Goal: Task Accomplishment & Management: Use online tool/utility

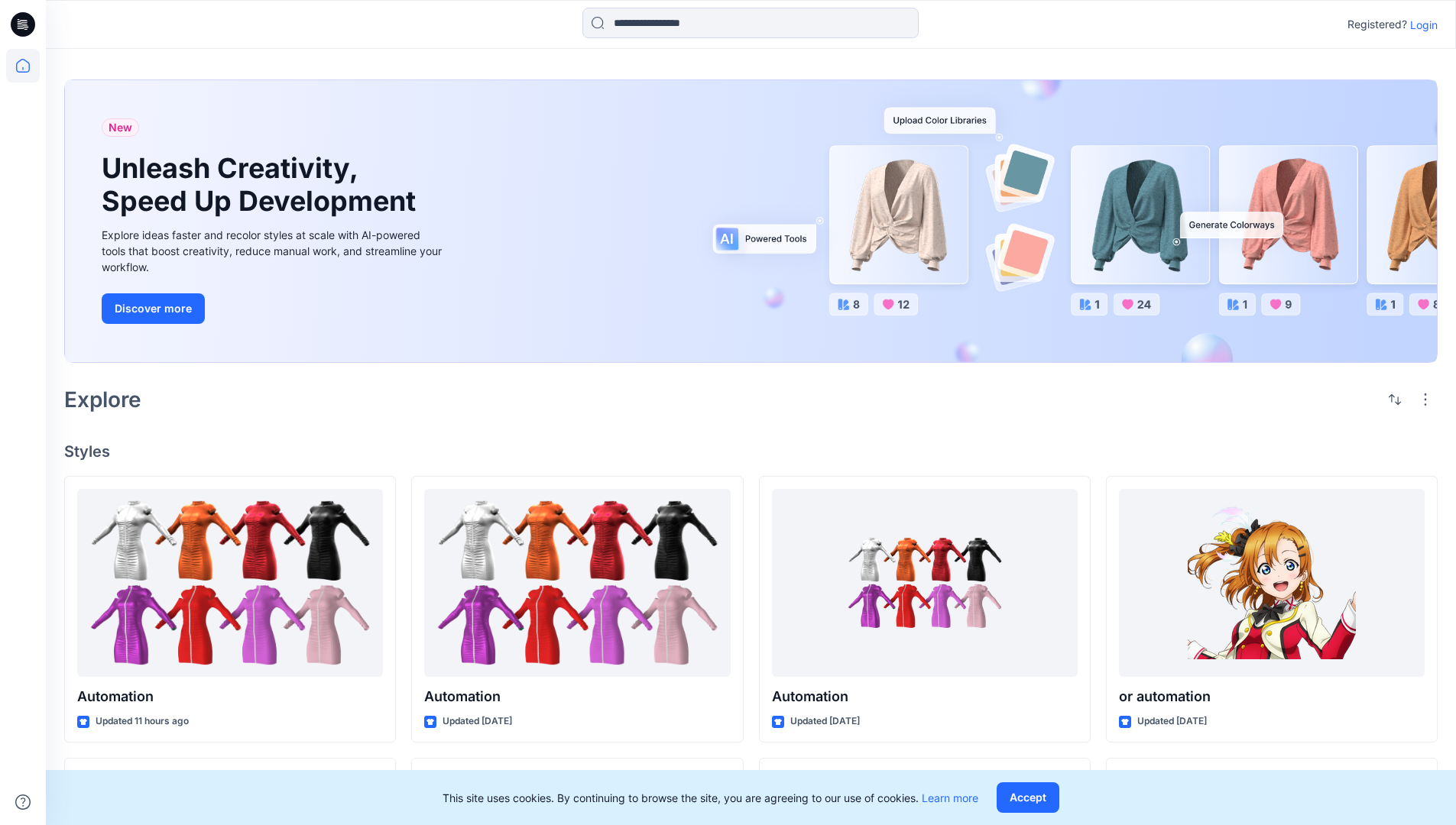
click at [1420, 25] on p "Login" at bounding box center [1424, 25] width 28 height 16
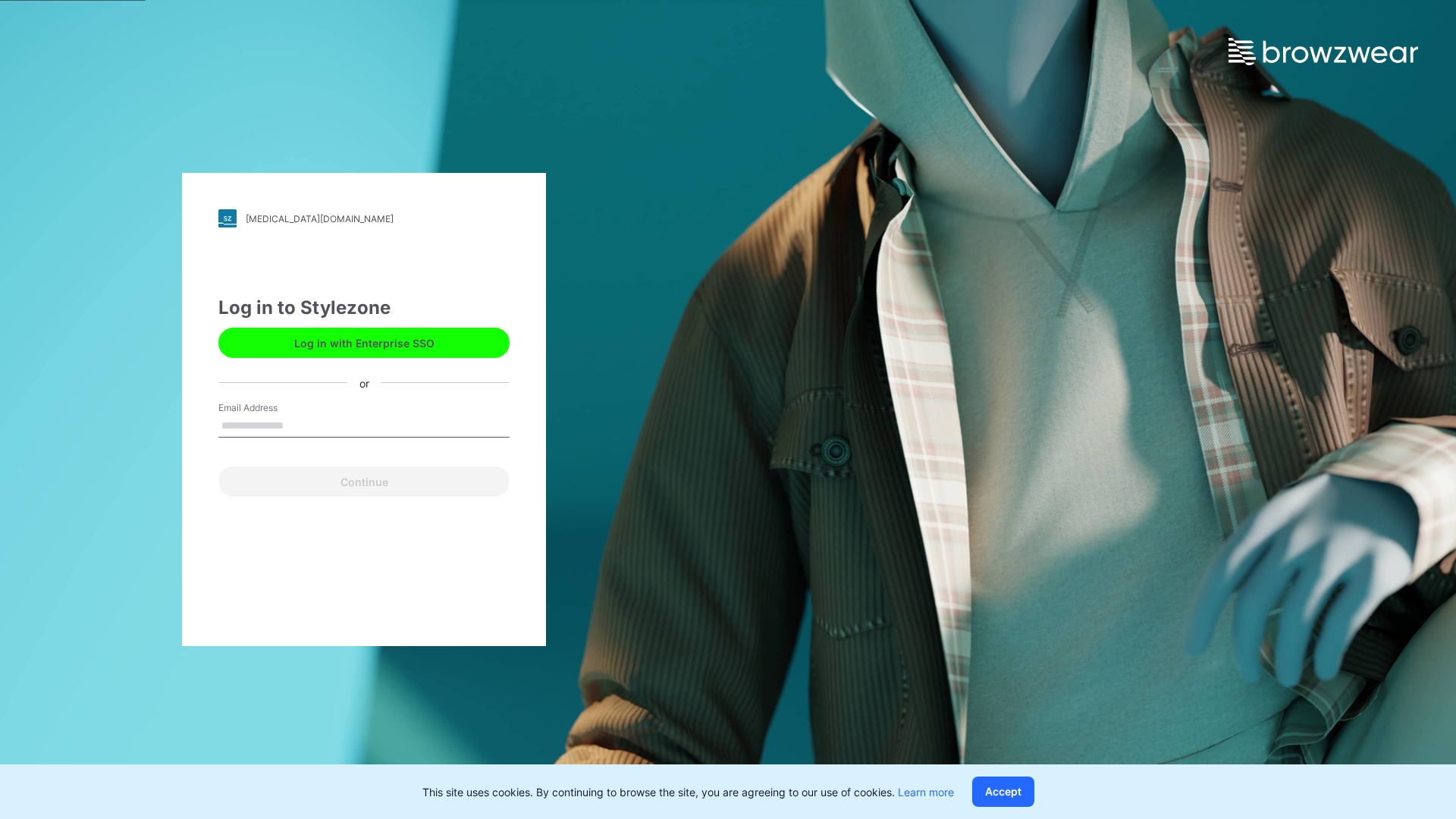
click at [300, 425] on input "Email Address" at bounding box center [364, 426] width 291 height 23
type input "**********"
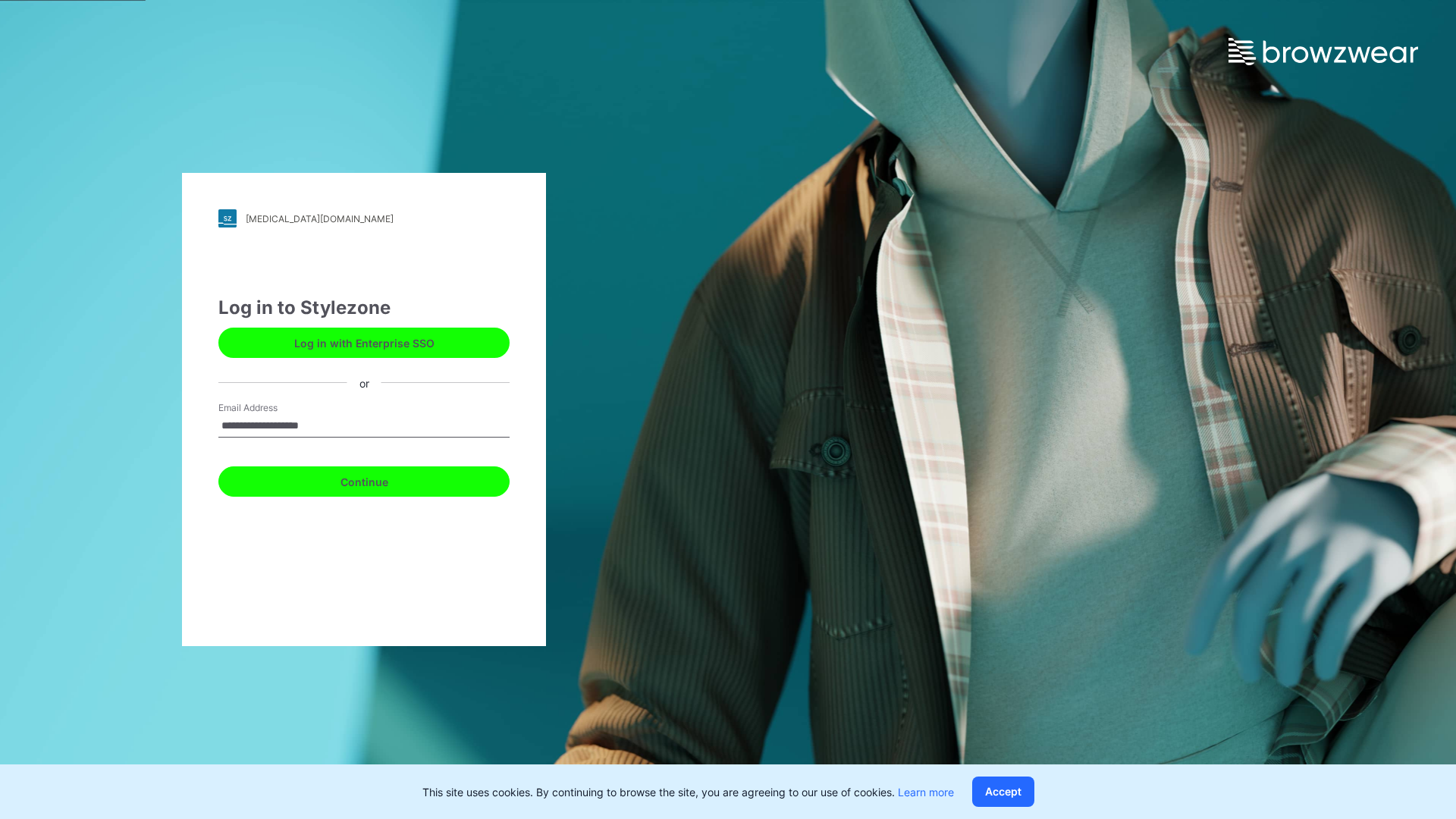
click at [380, 479] on button "Continue" at bounding box center [364, 481] width 291 height 31
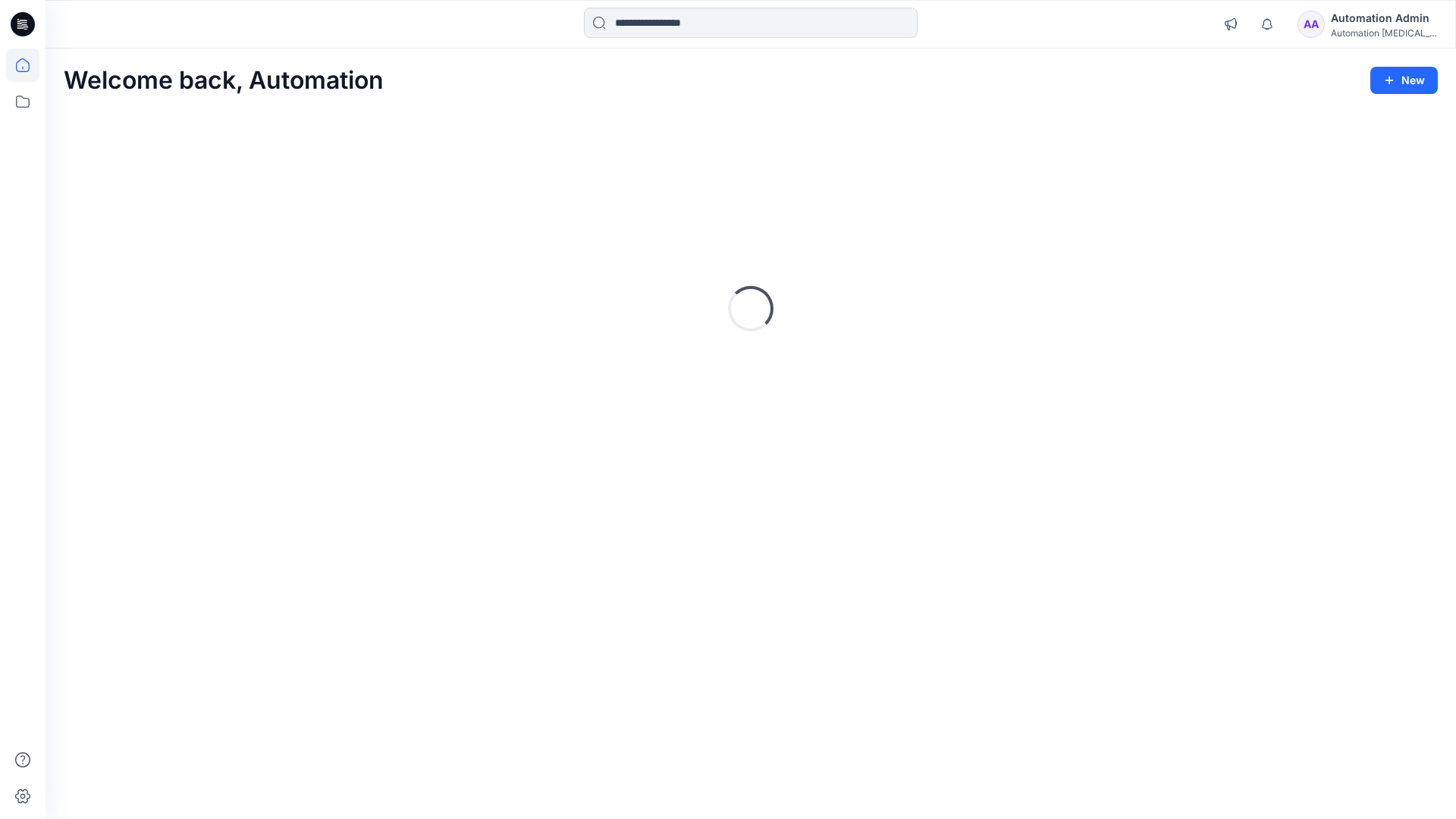
click at [29, 65] on icon at bounding box center [23, 65] width 14 height 14
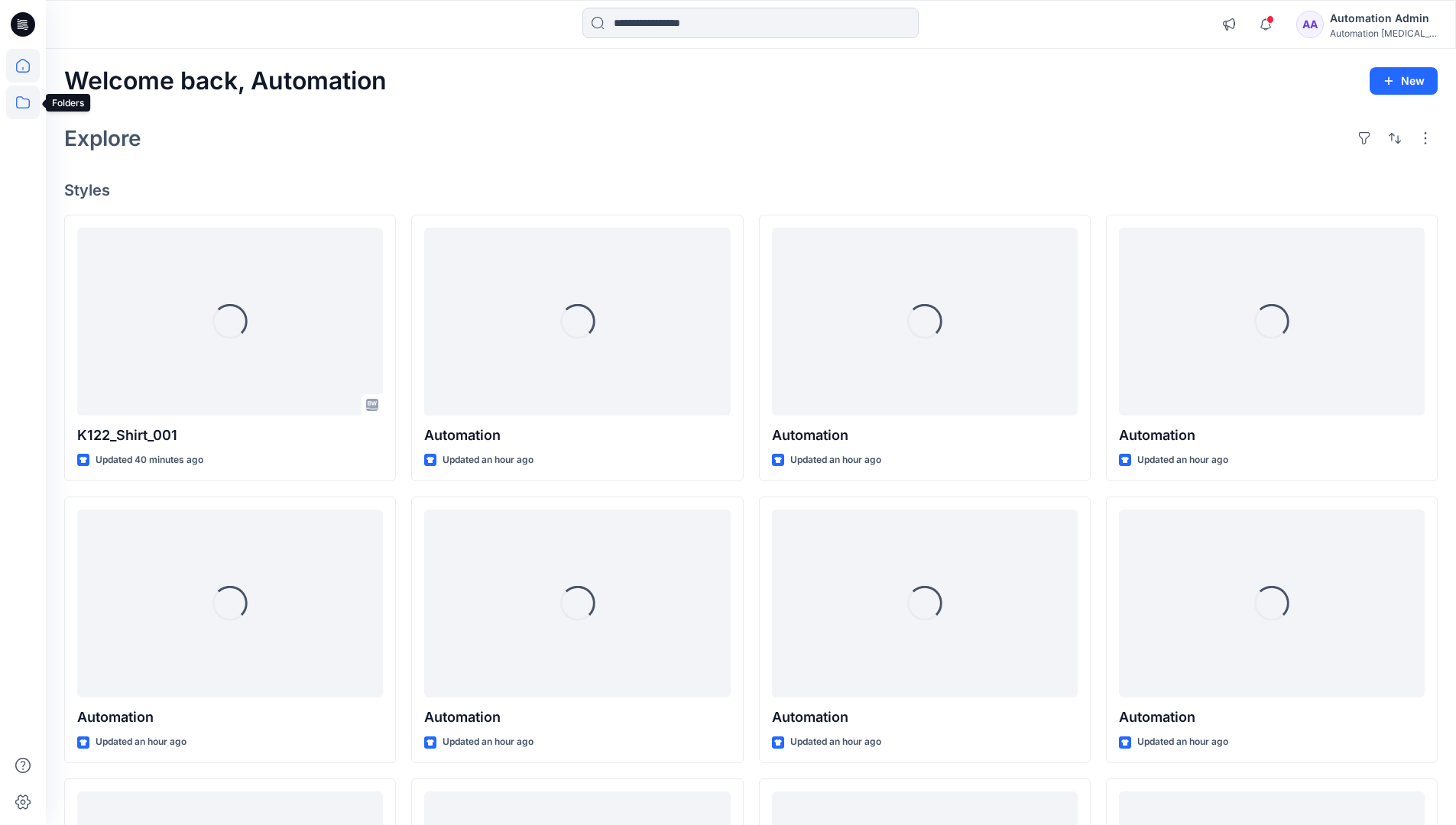
click at [24, 107] on icon at bounding box center [23, 103] width 34 height 34
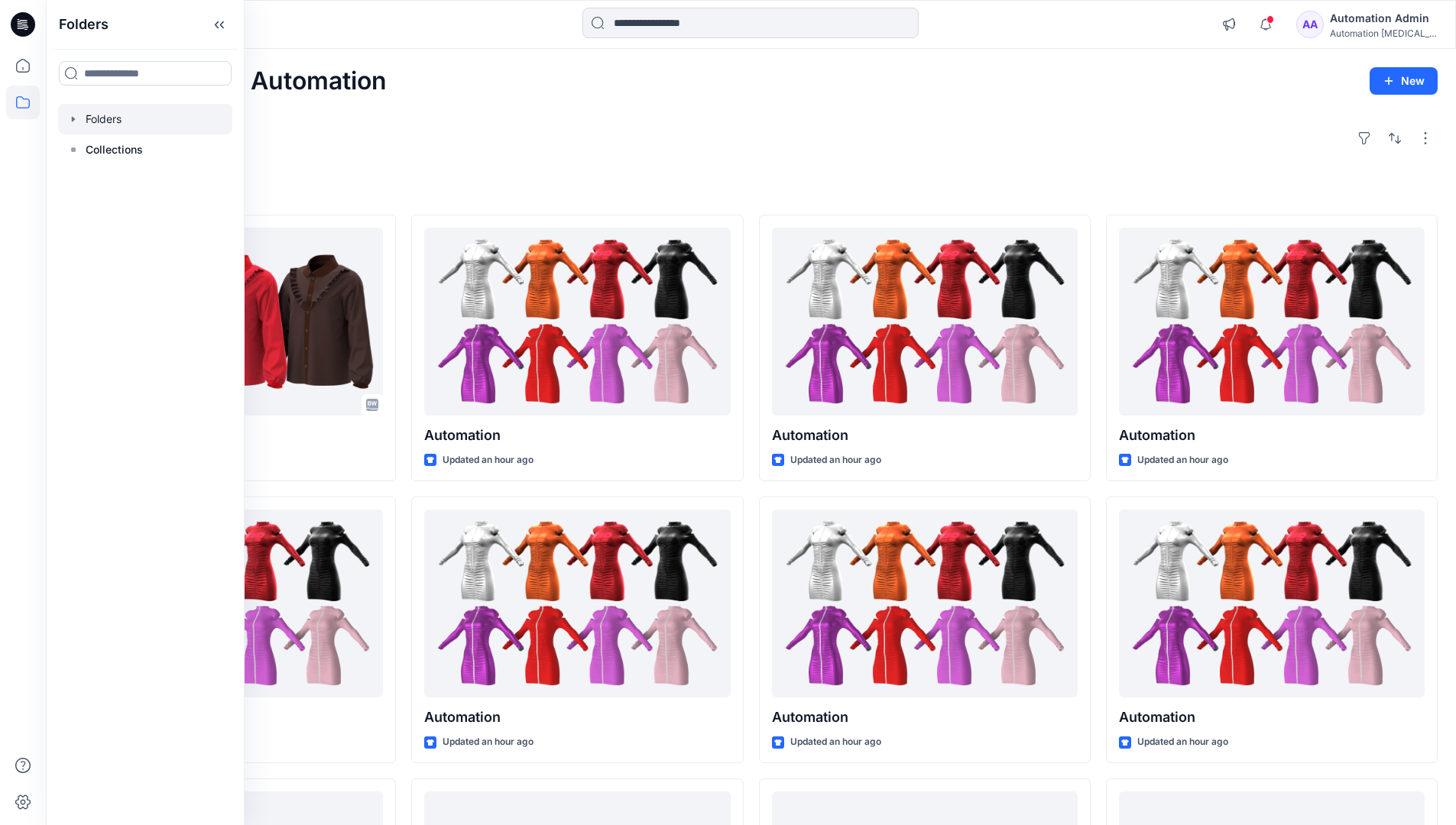
click at [142, 118] on div at bounding box center [145, 119] width 175 height 31
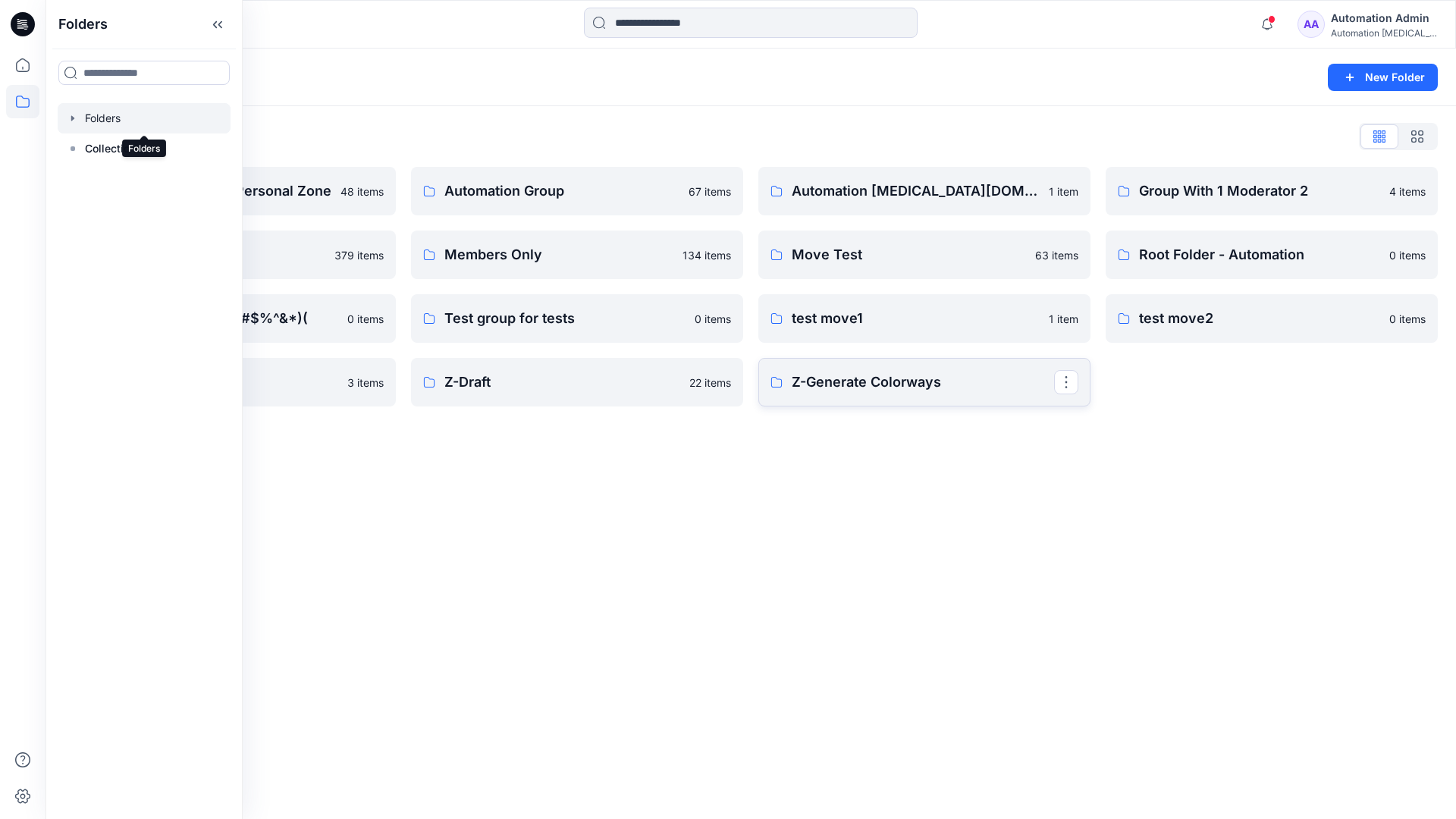
click at [955, 380] on p "Z-Generate Colorways" at bounding box center [922, 381] width 262 height 21
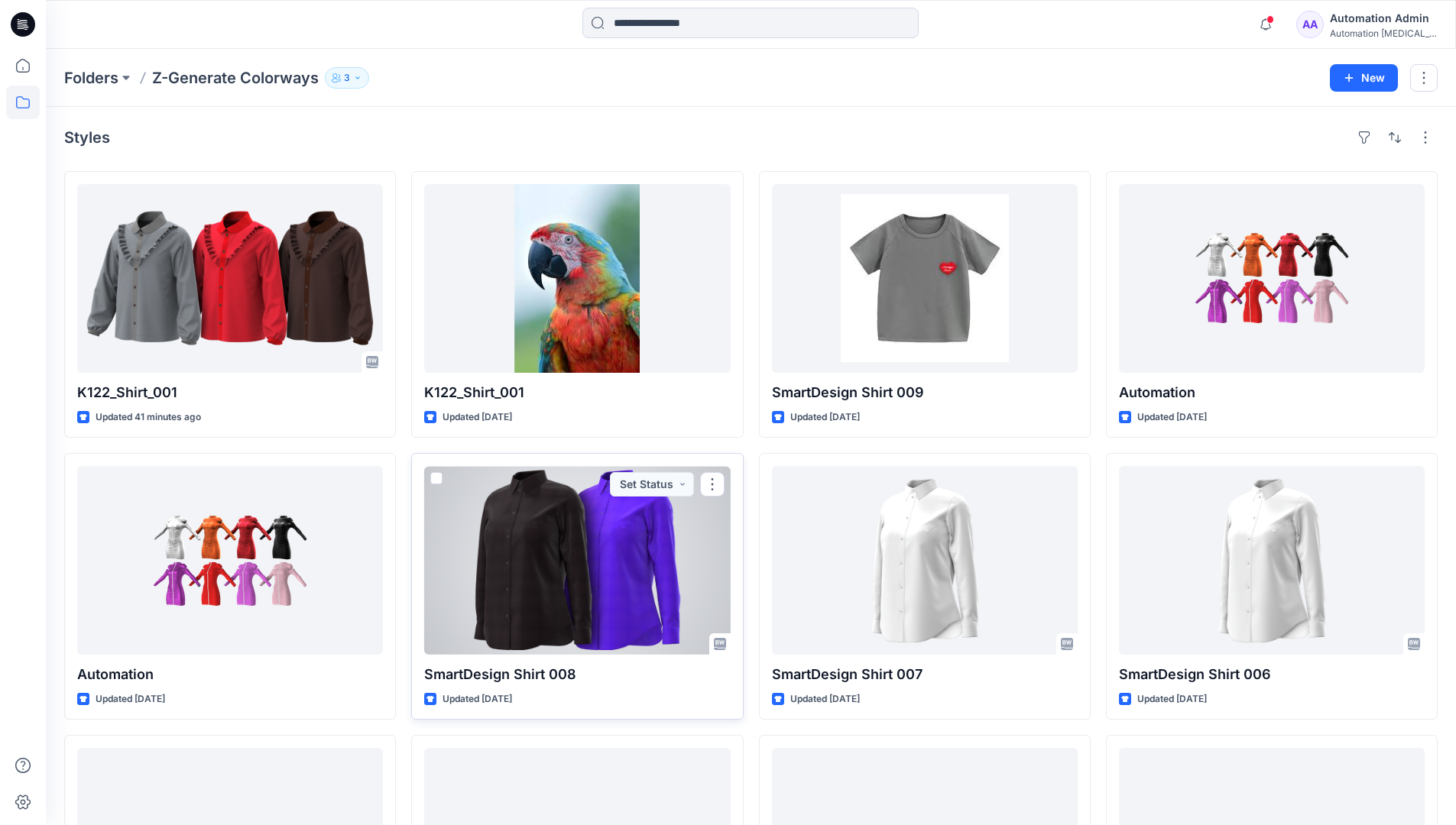
click at [442, 475] on span at bounding box center [436, 478] width 12 height 12
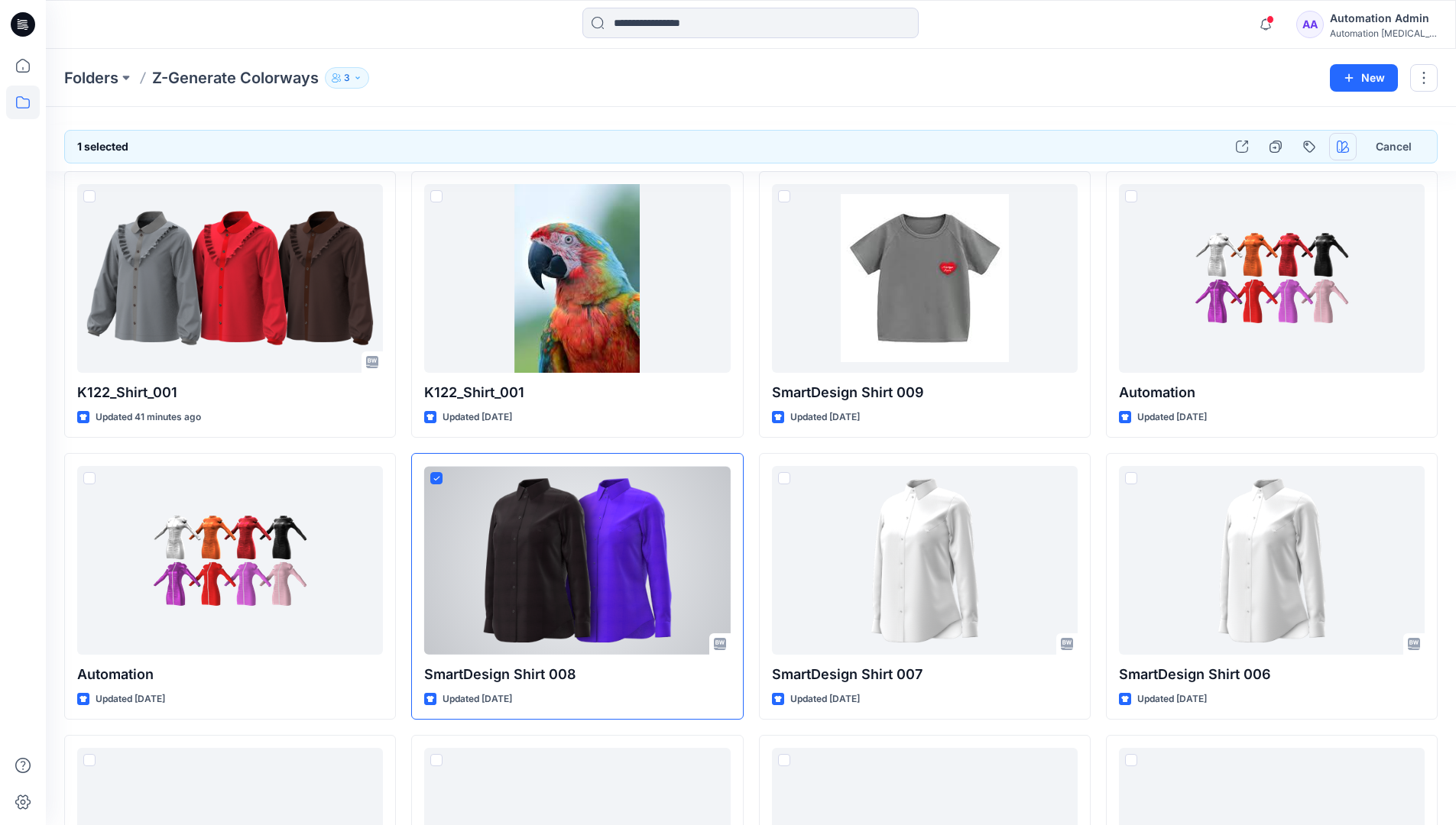
click at [1343, 148] on icon "button" at bounding box center [1343, 147] width 12 height 12
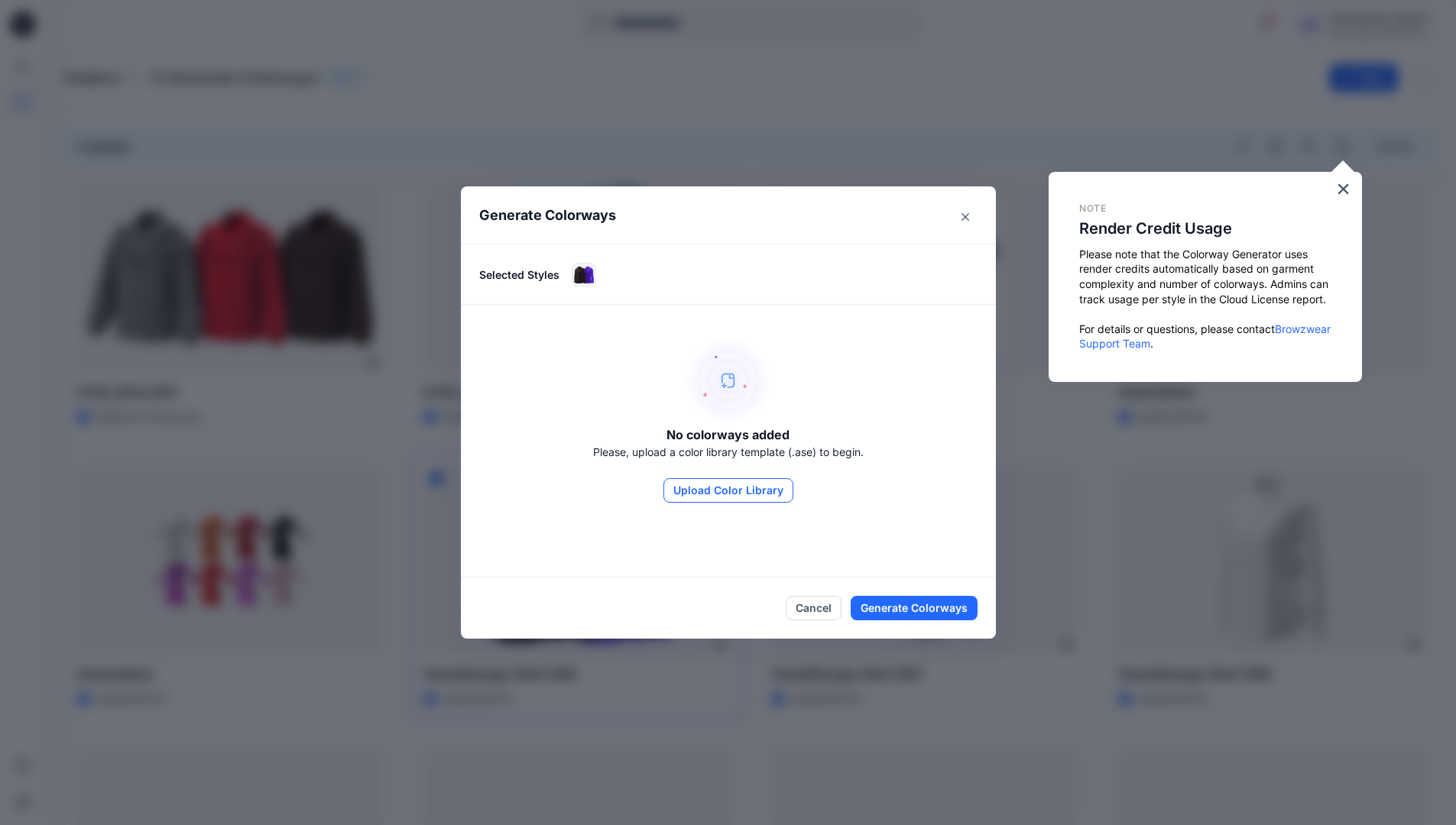
click at [751, 491] on button "Upload Color Library" at bounding box center [728, 490] width 130 height 25
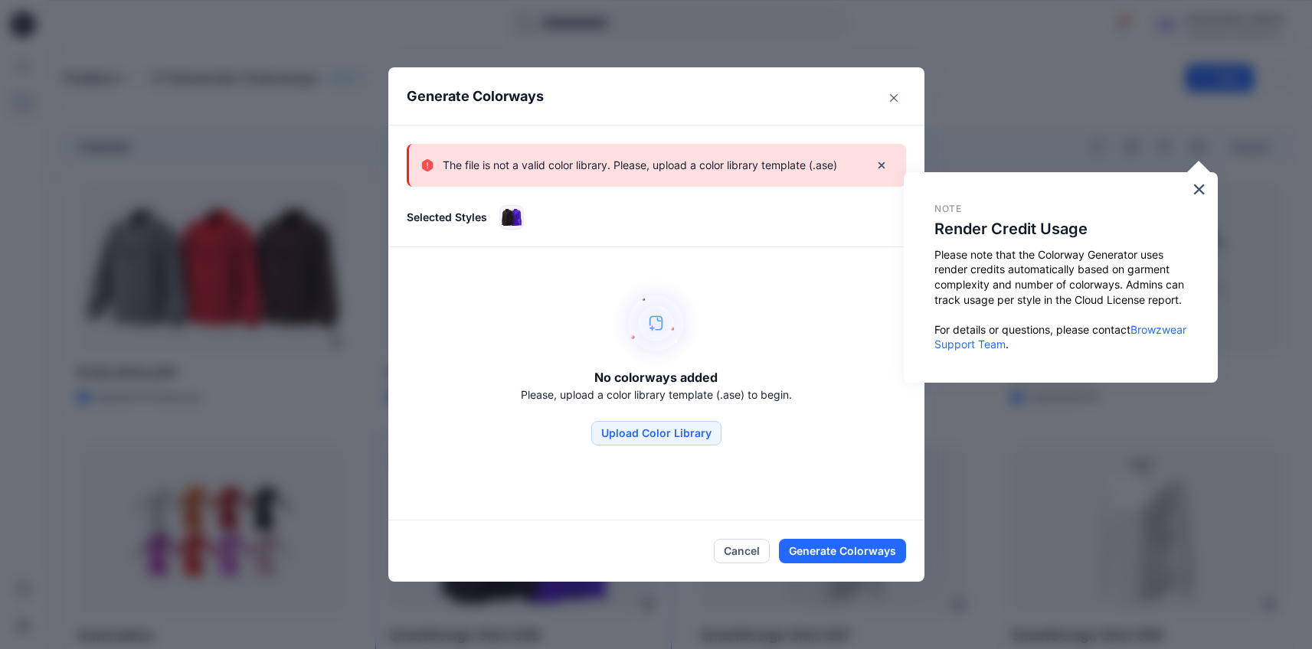
click at [759, 173] on p "The file is not a valid color library. Please, upload a color library template …" at bounding box center [640, 165] width 394 height 18
click at [898, 94] on icon "Close" at bounding box center [894, 98] width 8 height 8
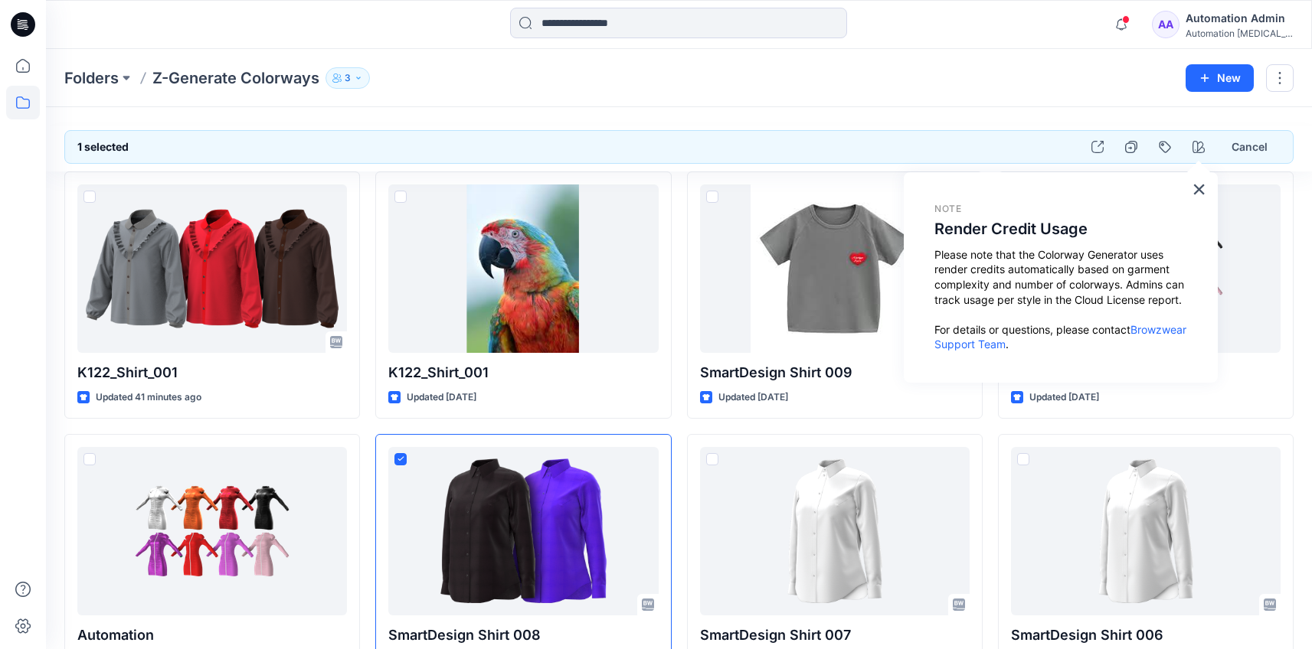
click at [1224, 28] on div "Automation [MEDICAL_DATA]..." at bounding box center [1239, 33] width 107 height 11
